Goal: Task Accomplishment & Management: Complete application form

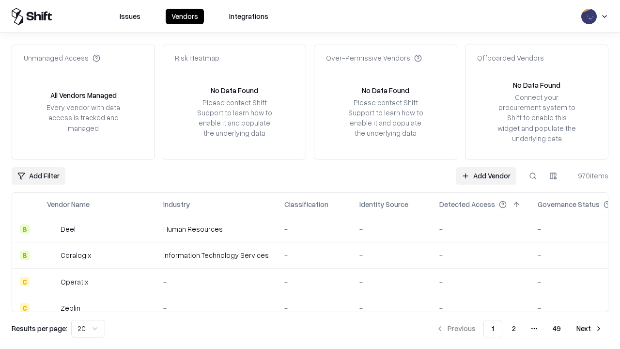
click at [486, 175] on link "Add Vendor" at bounding box center [486, 175] width 61 height 17
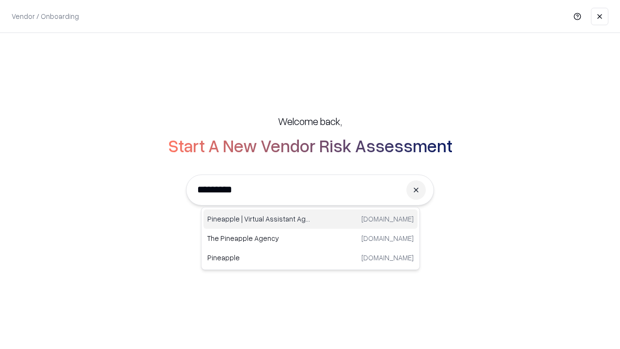
click at [311, 219] on div "Pineapple | Virtual Assistant Agency [DOMAIN_NAME]" at bounding box center [311, 218] width 214 height 19
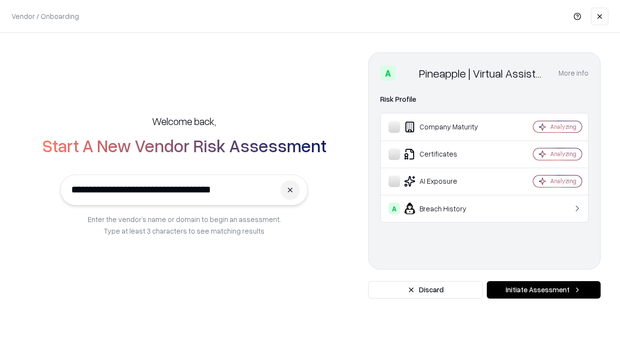
type input "**********"
click at [544, 290] on button "Initiate Assessment" at bounding box center [544, 289] width 114 height 17
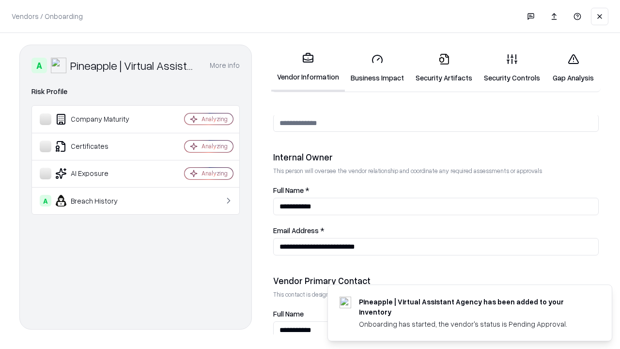
scroll to position [502, 0]
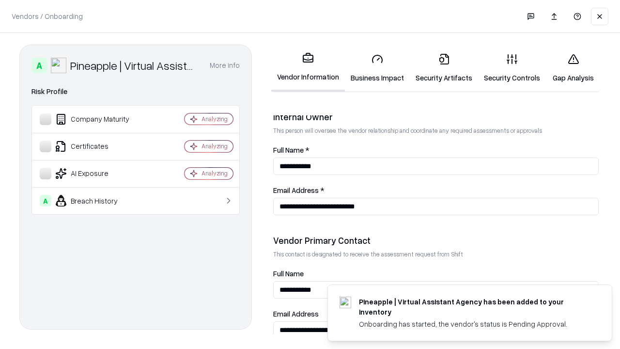
click at [378, 68] on link "Business Impact" at bounding box center [377, 68] width 65 height 45
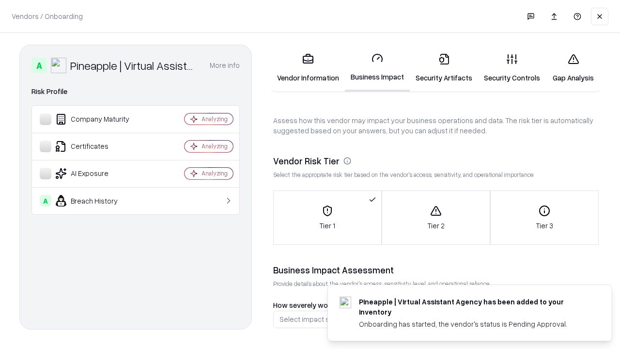
click at [444, 68] on link "Security Artifacts" at bounding box center [444, 68] width 68 height 45
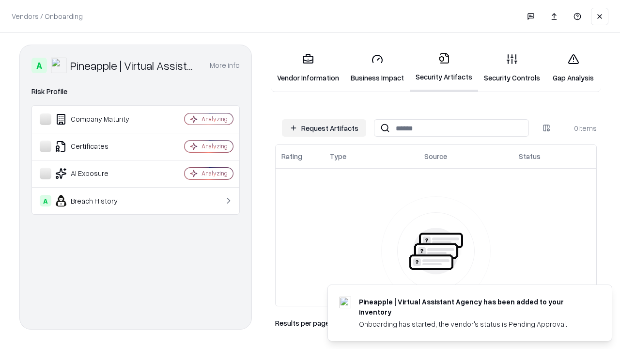
click at [324, 128] on button "Request Artifacts" at bounding box center [324, 127] width 84 height 17
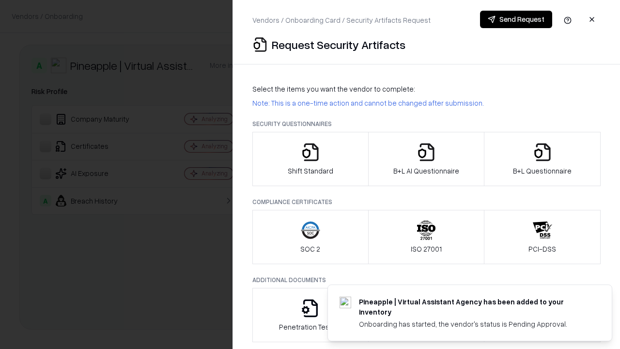
click at [310, 159] on icon "button" at bounding box center [310, 152] width 19 height 19
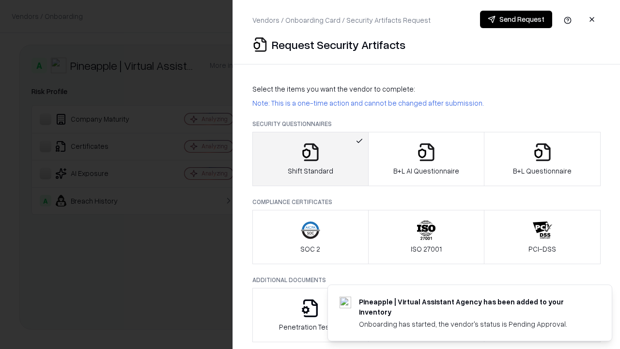
click at [516, 19] on button "Send Request" at bounding box center [516, 19] width 72 height 17
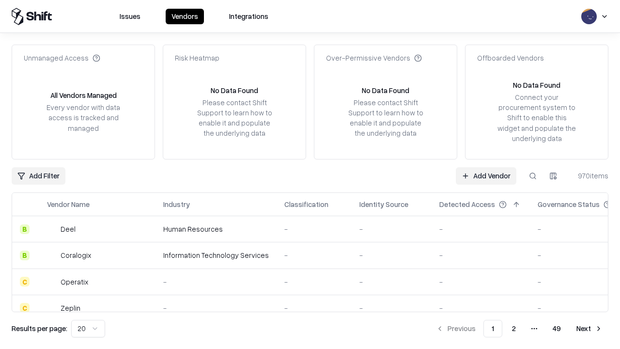
click at [533, 175] on button at bounding box center [532, 175] width 17 height 17
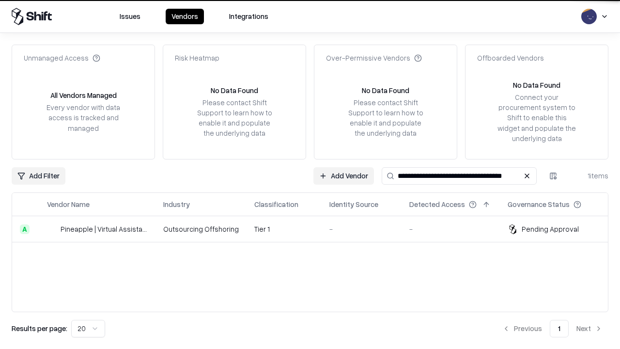
type input "**********"
click at [316, 229] on td "Tier 1" at bounding box center [284, 229] width 75 height 26
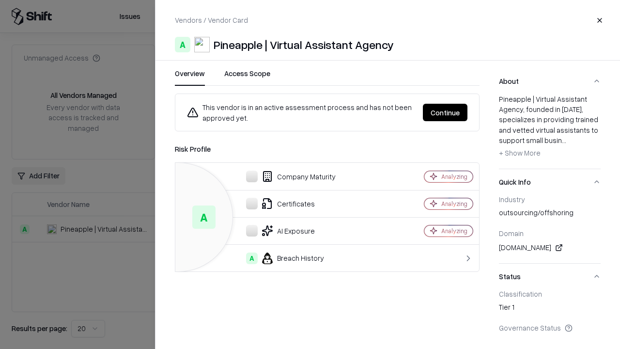
click at [445, 112] on button "Continue" at bounding box center [445, 112] width 45 height 17
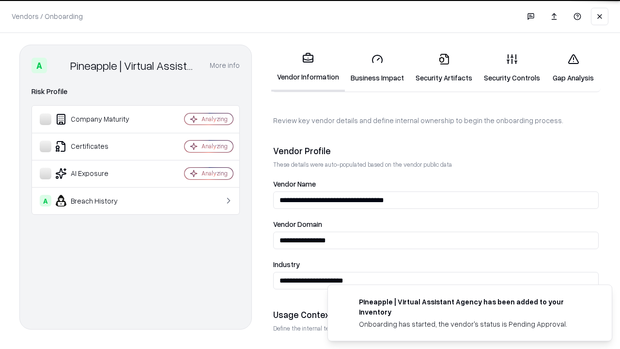
click at [444, 68] on link "Security Artifacts" at bounding box center [444, 68] width 68 height 45
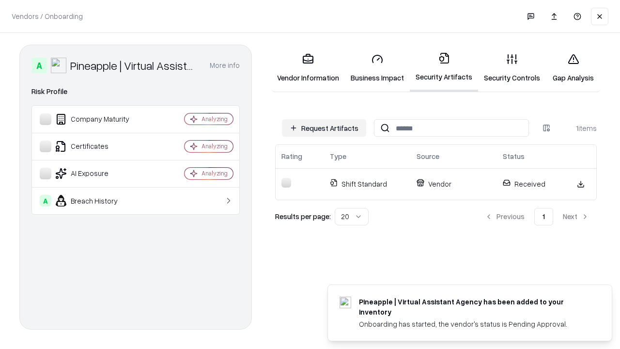
click at [573, 68] on link "Gap Analysis" at bounding box center [573, 68] width 55 height 45
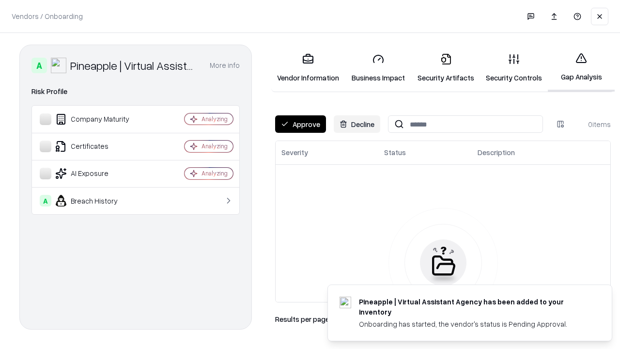
click at [301, 124] on button "Approve" at bounding box center [300, 123] width 51 height 17
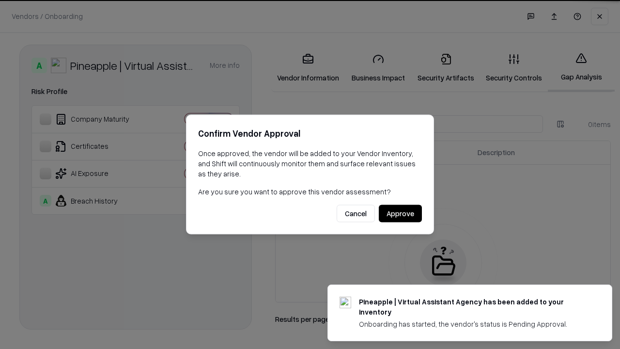
click at [400, 213] on button "Approve" at bounding box center [400, 213] width 43 height 17
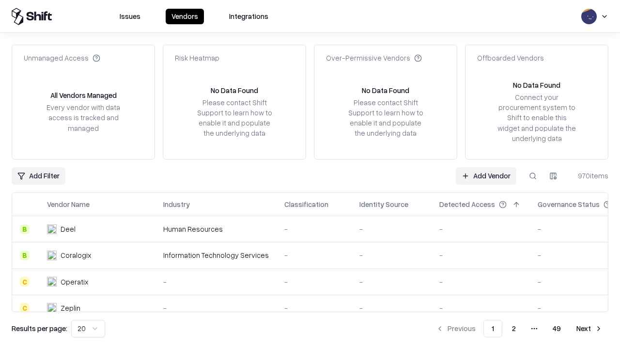
type input "**********"
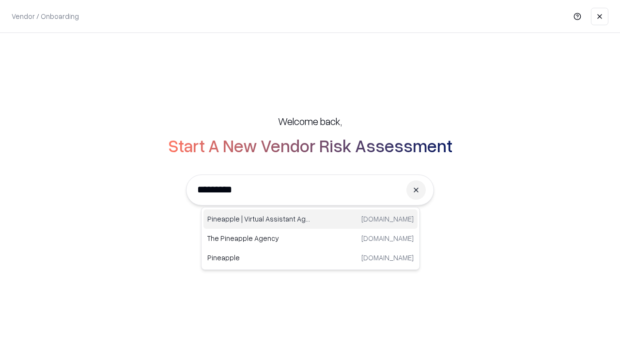
click at [311, 219] on div "Pineapple | Virtual Assistant Agency [DOMAIN_NAME]" at bounding box center [311, 218] width 214 height 19
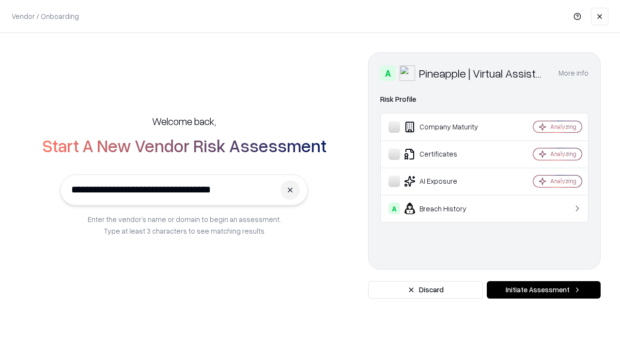
type input "**********"
click at [544, 290] on button "Initiate Assessment" at bounding box center [544, 289] width 114 height 17
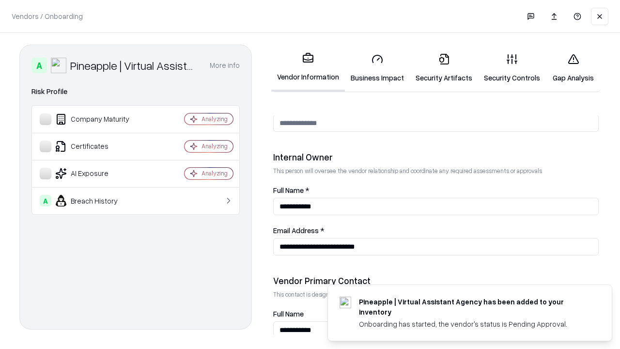
scroll to position [502, 0]
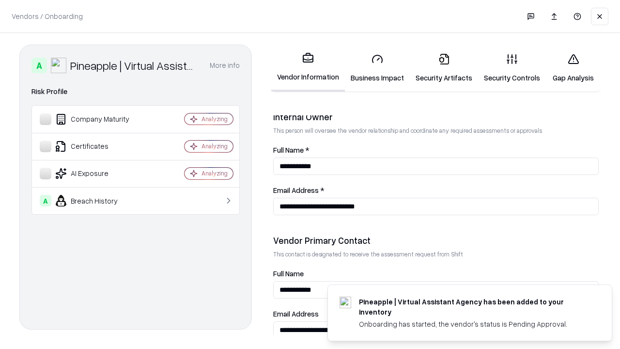
click at [573, 68] on link "Gap Analysis" at bounding box center [573, 68] width 55 height 45
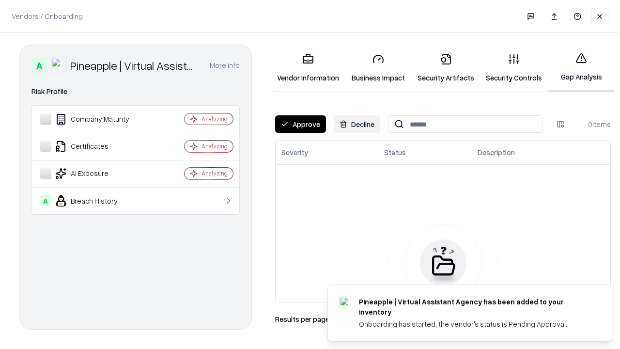
click at [301, 124] on button "Approve" at bounding box center [300, 123] width 51 height 17
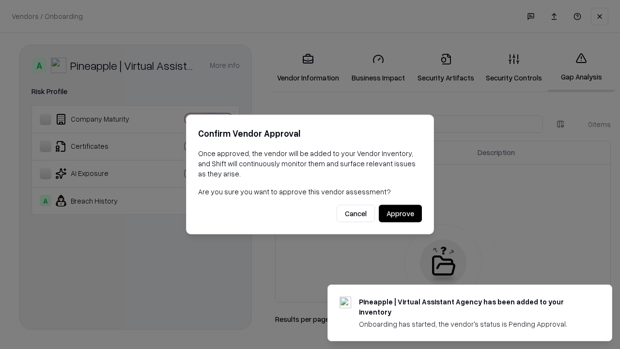
click at [400, 213] on button "Approve" at bounding box center [400, 213] width 43 height 17
